Goal: Task Accomplishment & Management: Manage account settings

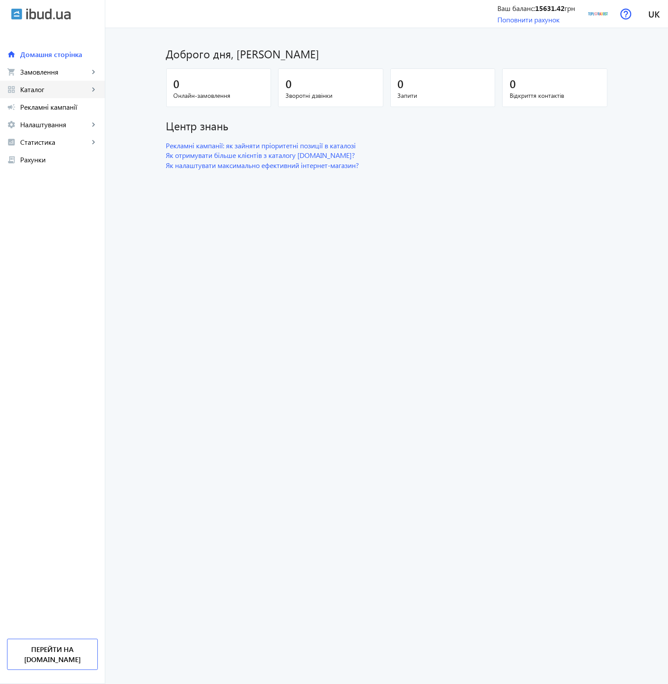
click at [78, 86] on span "Каталог" at bounding box center [54, 89] width 69 height 9
click at [62, 114] on link "Товари" at bounding box center [52, 107] width 105 height 18
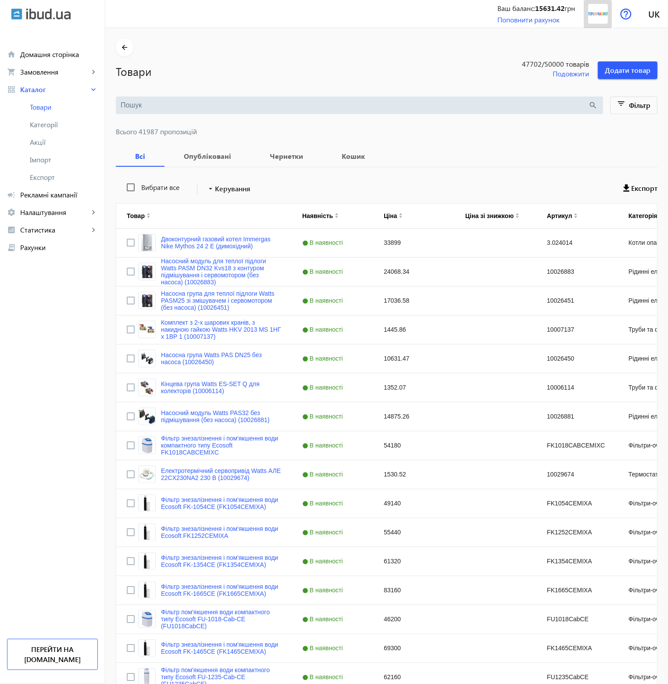
click at [595, 16] on img at bounding box center [598, 14] width 20 height 20
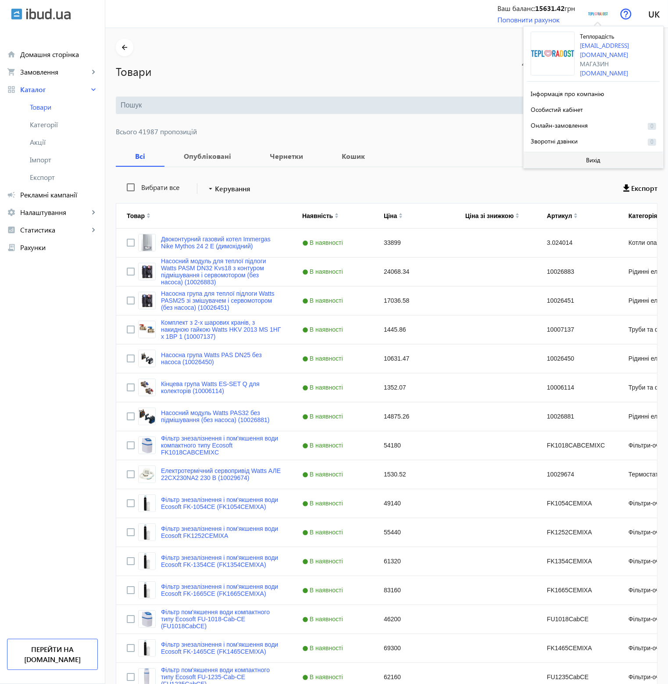
click at [582, 165] on span at bounding box center [593, 160] width 139 height 21
